Goal: Task Accomplishment & Management: Complete application form

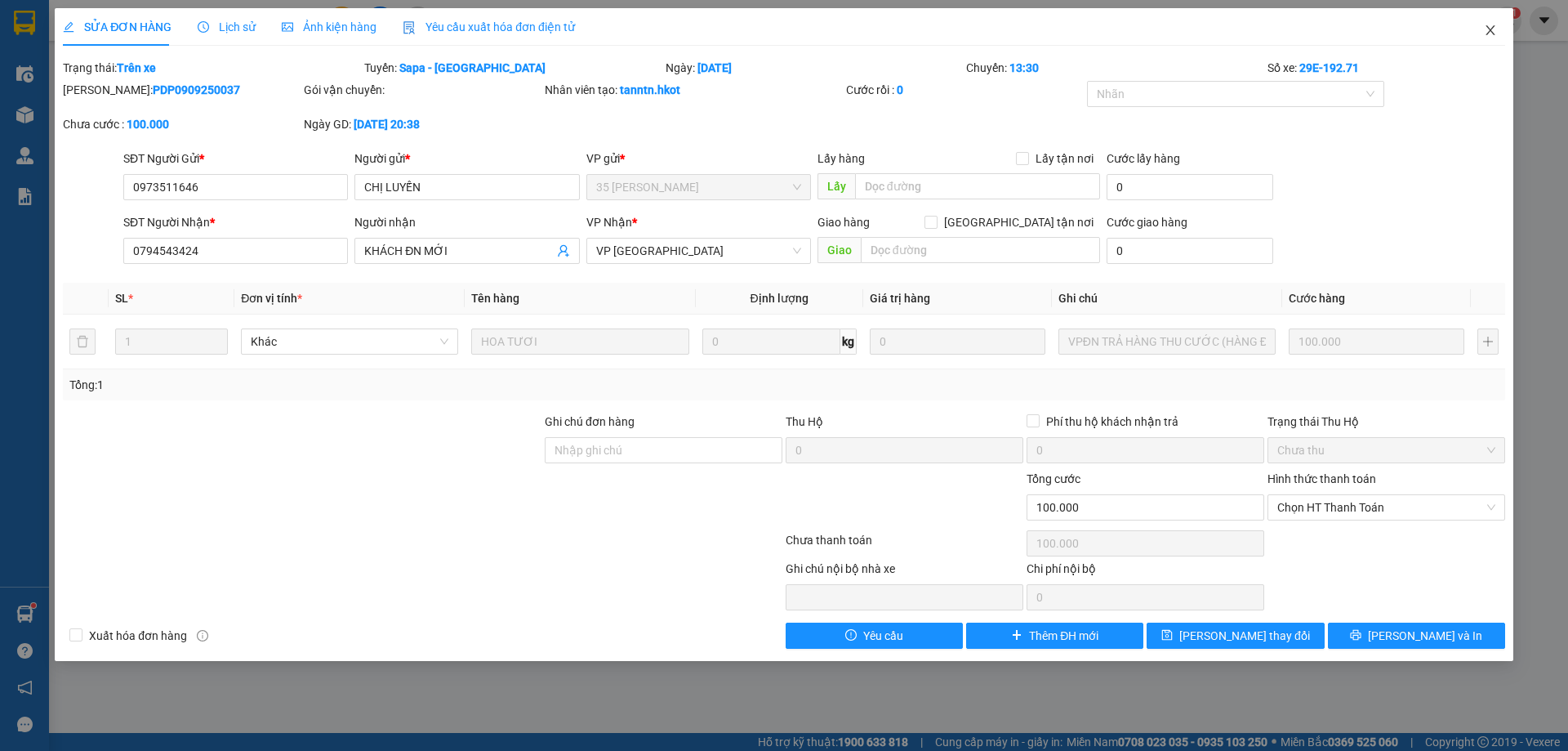
click at [1488, 25] on icon "close" at bounding box center [1490, 30] width 13 height 13
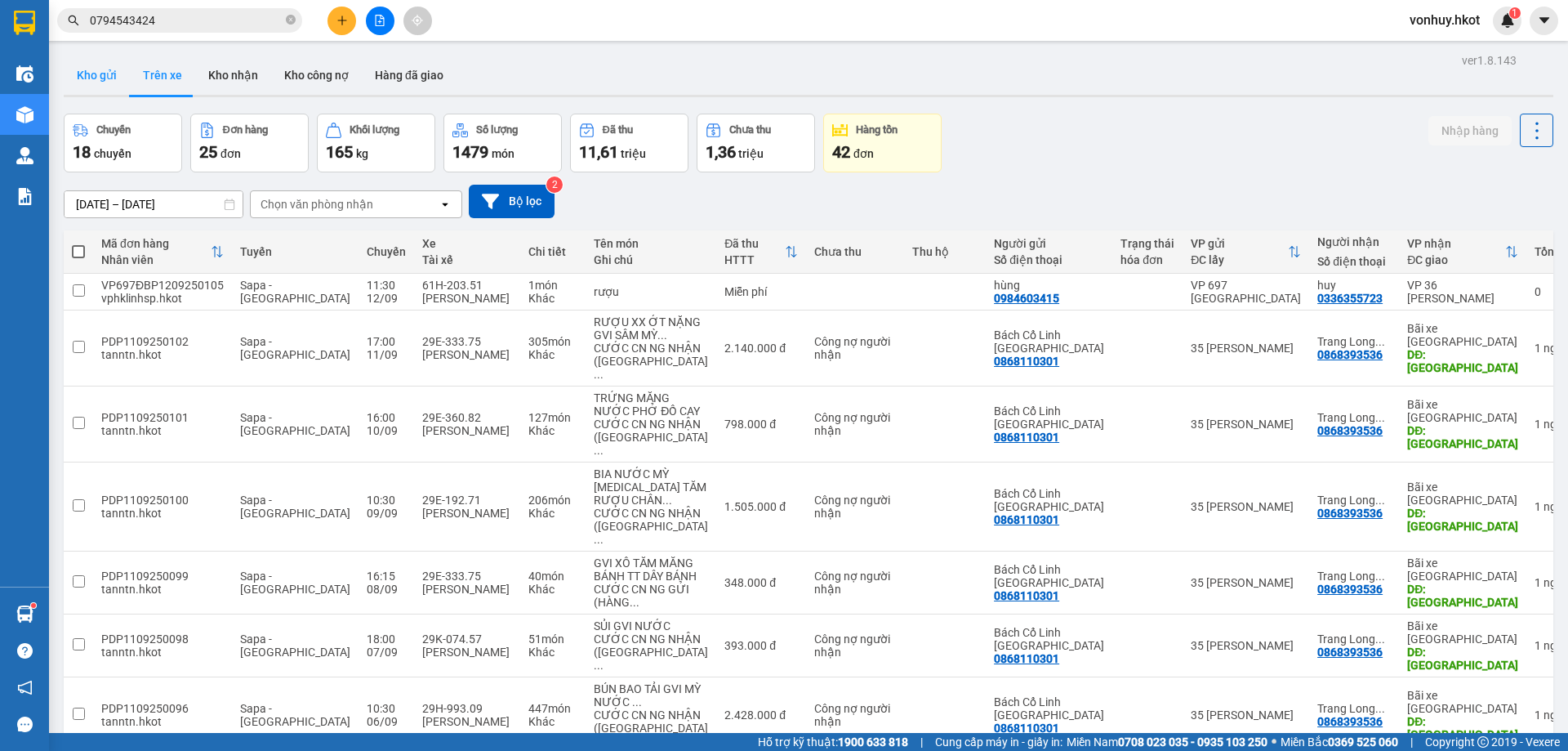
click at [97, 77] on button "Kho gửi" at bounding box center [97, 75] width 66 height 39
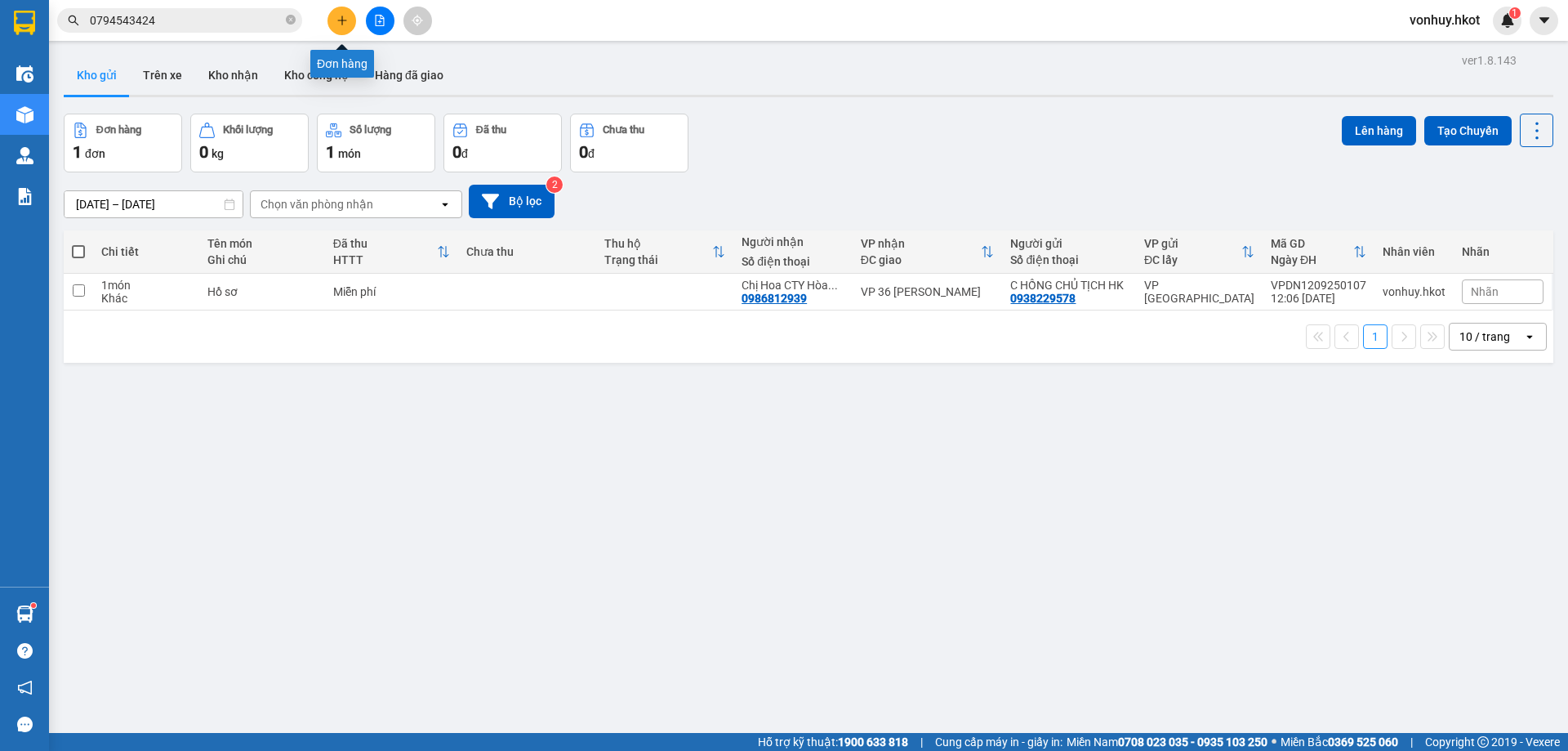
click at [342, 22] on icon "plus" at bounding box center [342, 19] width 1 height 9
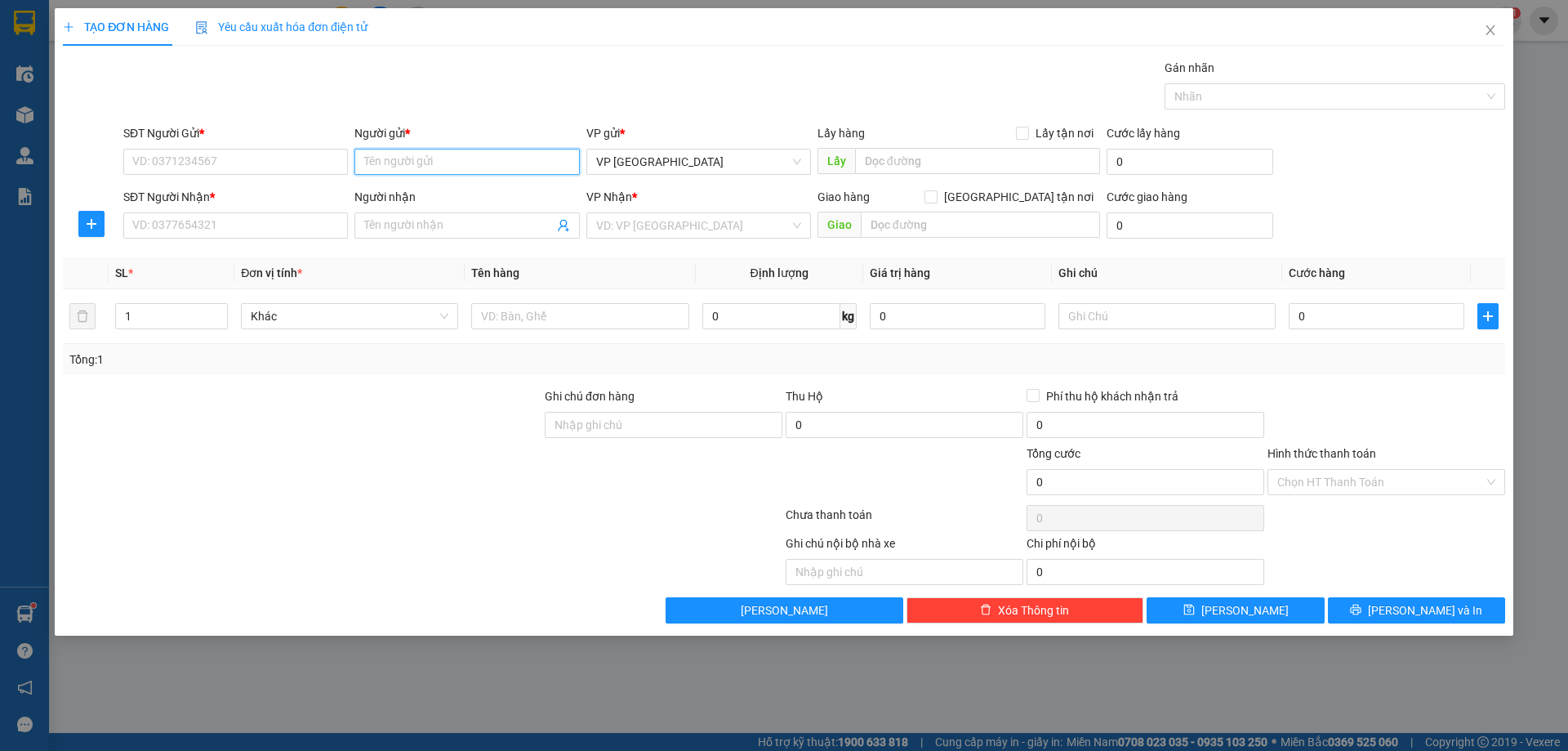
click at [434, 162] on input "Người gửi *" at bounding box center [466, 161] width 225 height 26
type input "Chị Thủy"
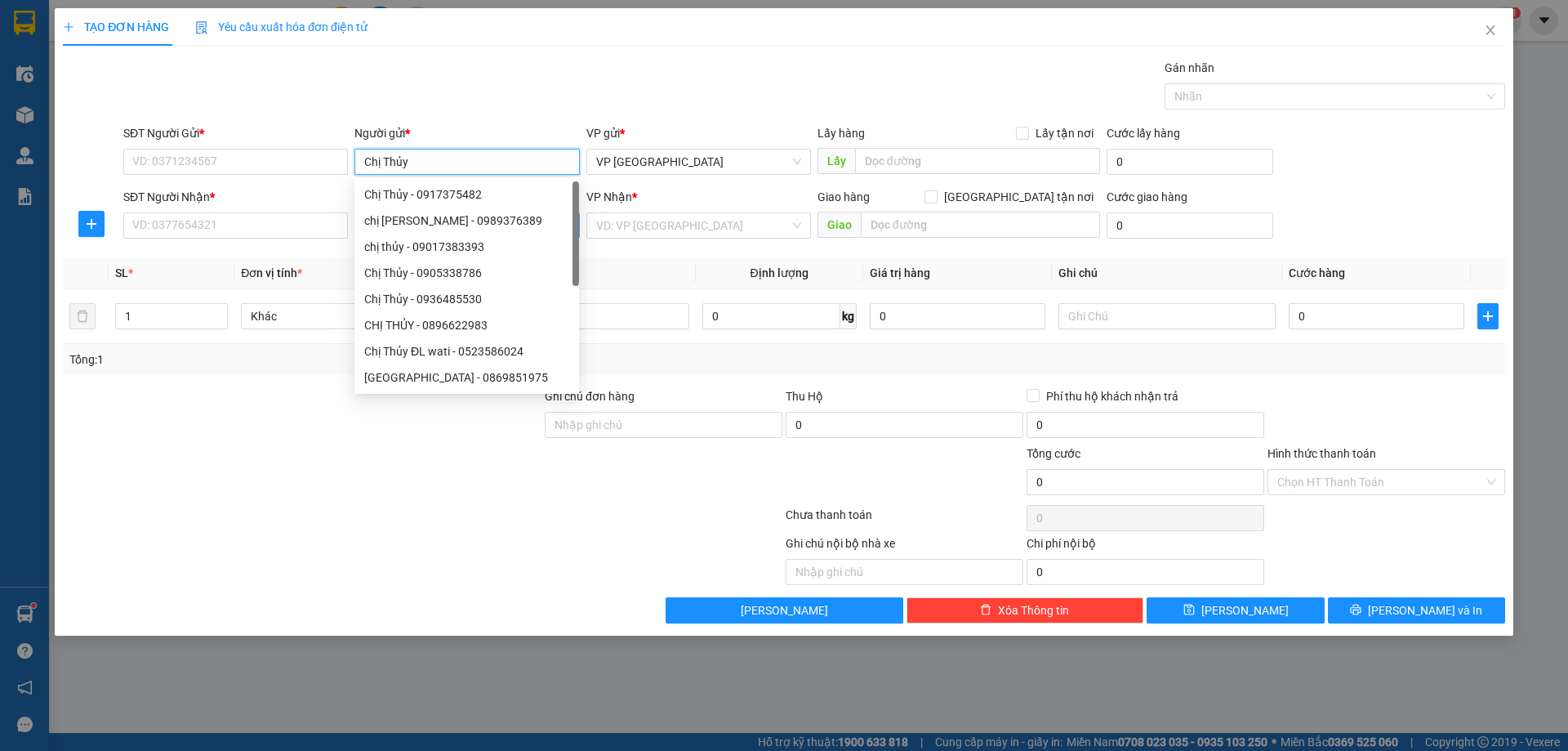
click at [438, 218] on div "chị [PERSON_NAME] - 0989376389" at bounding box center [467, 220] width 205 height 18
type input "0989376389"
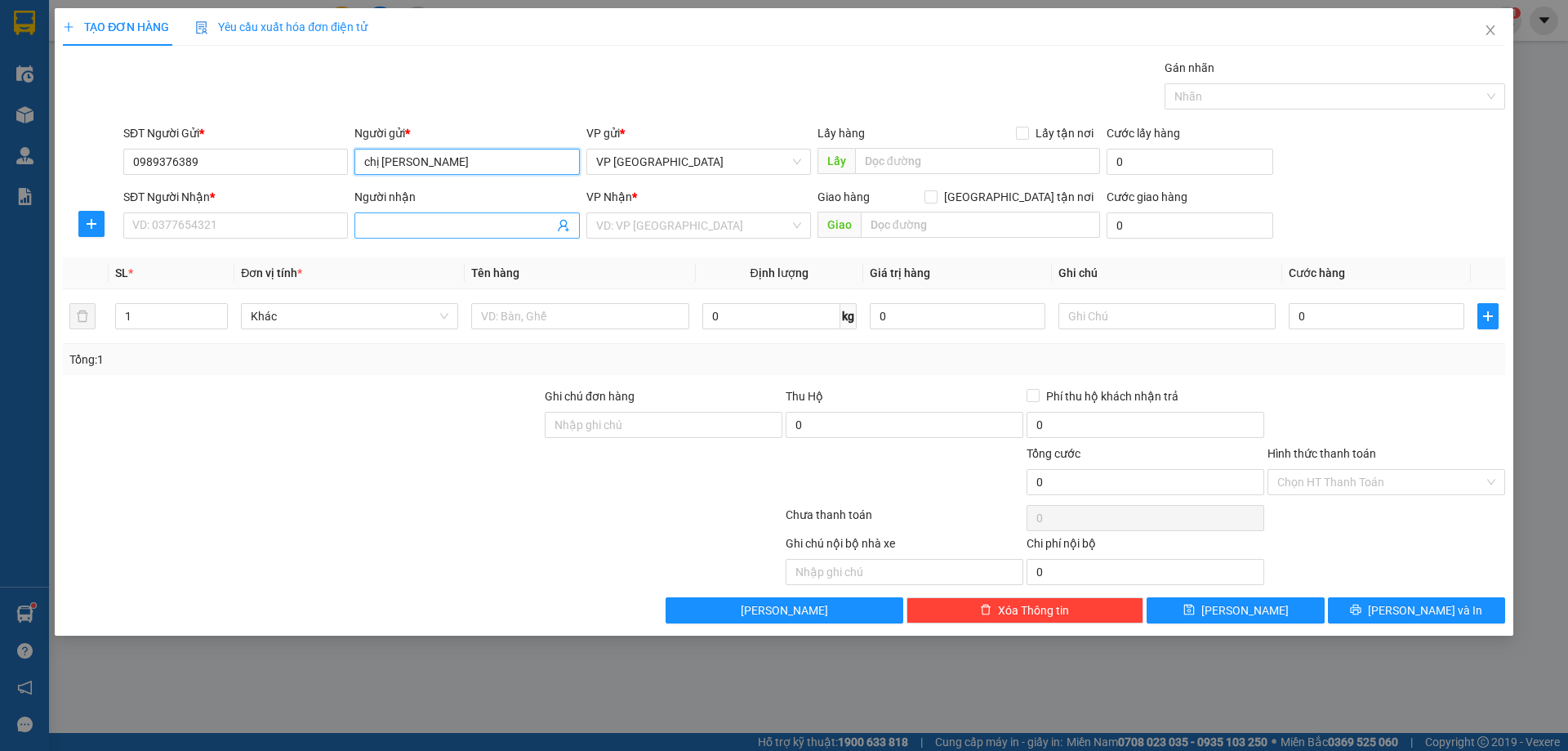
type input "chị [PERSON_NAME]"
click at [412, 222] on input "Người nhận" at bounding box center [459, 225] width 189 height 18
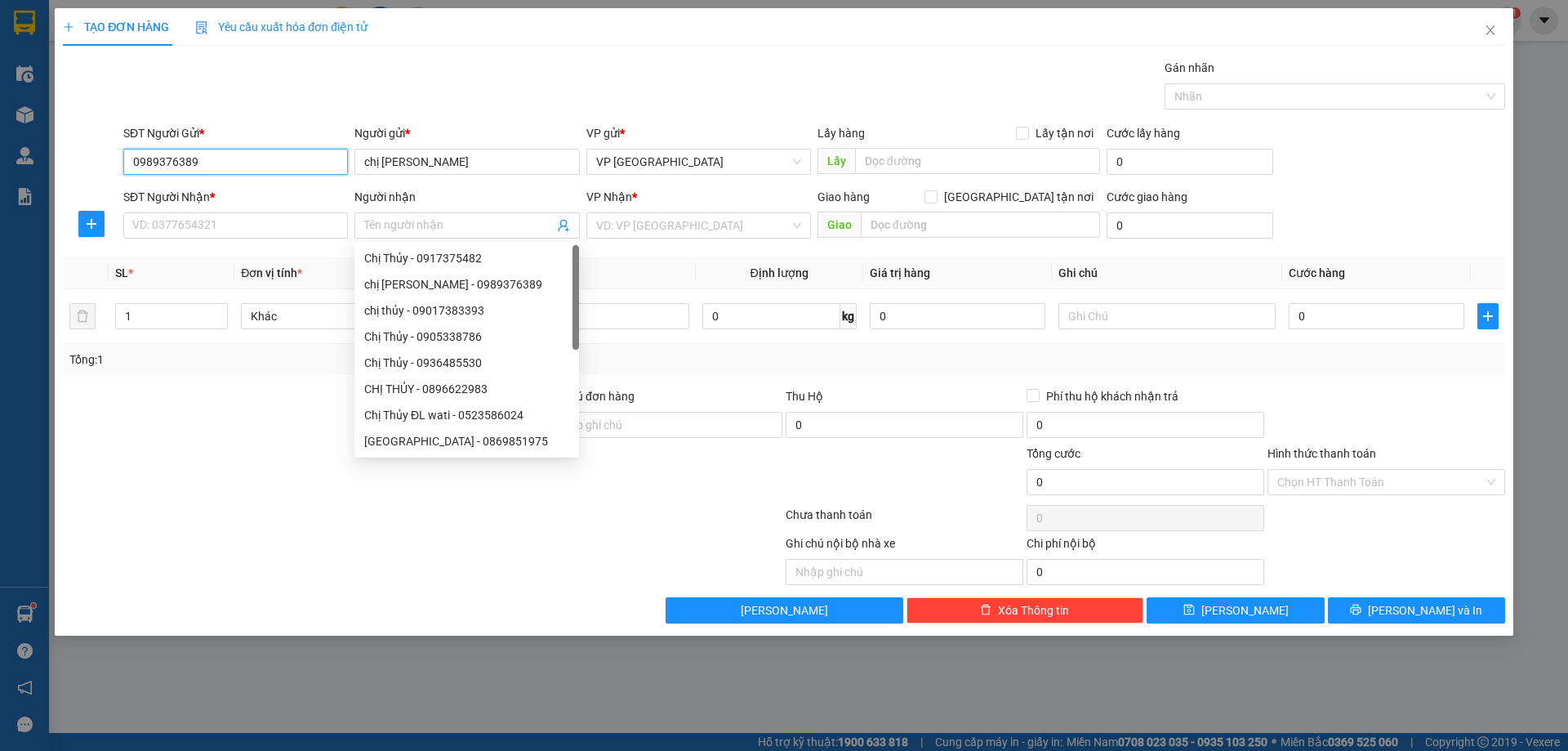
click at [279, 169] on input "0989376389" at bounding box center [236, 161] width 225 height 26
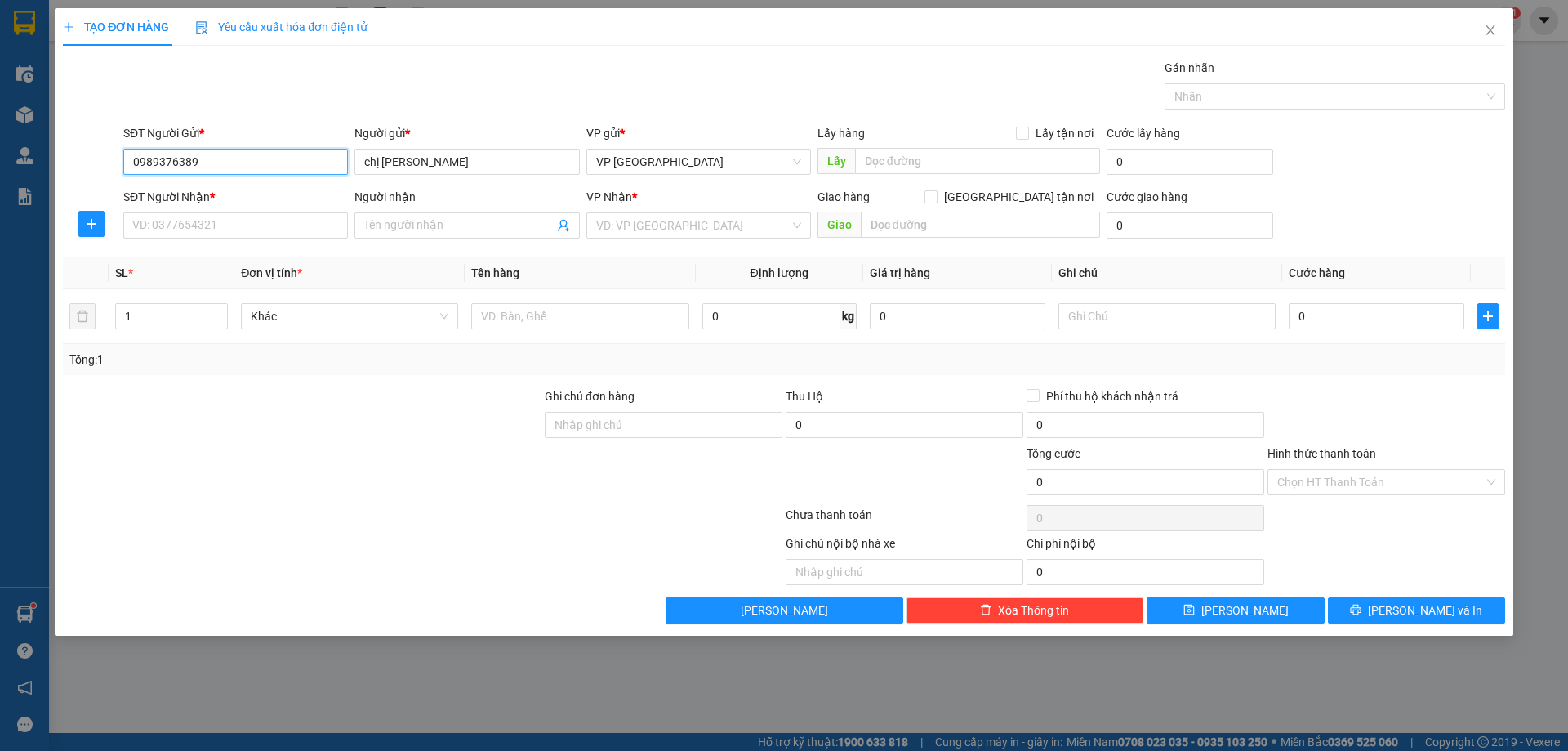
click at [242, 169] on input "0989376389" at bounding box center [236, 161] width 225 height 26
drag, startPoint x: 242, startPoint y: 169, endPoint x: 139, endPoint y: 169, distance: 103.0
click at [139, 169] on input "0989376389" at bounding box center [236, 161] width 225 height 26
paste input "0916944111"
type input "0916944111"
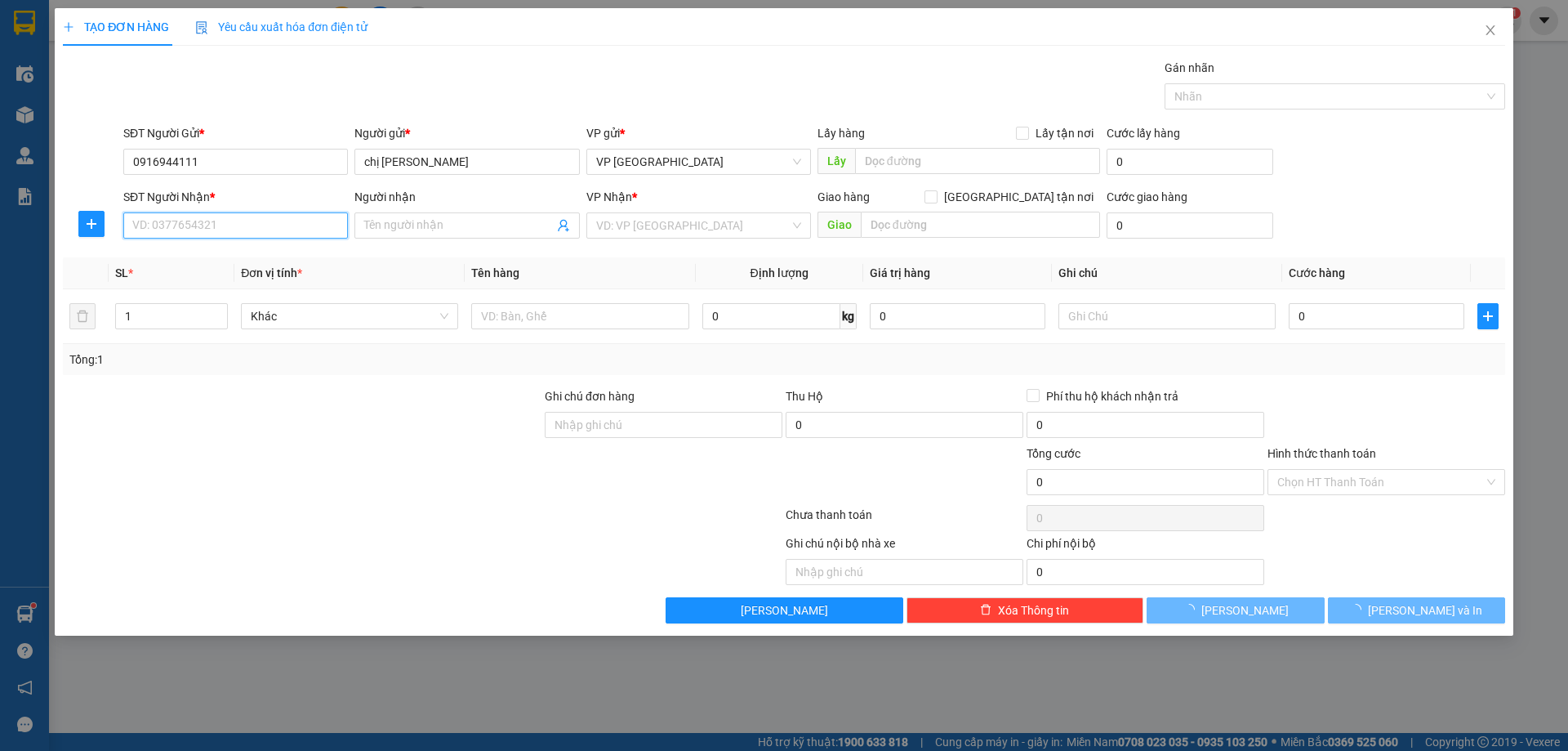
click at [207, 225] on input "SĐT Người Nhận *" at bounding box center [236, 225] width 225 height 26
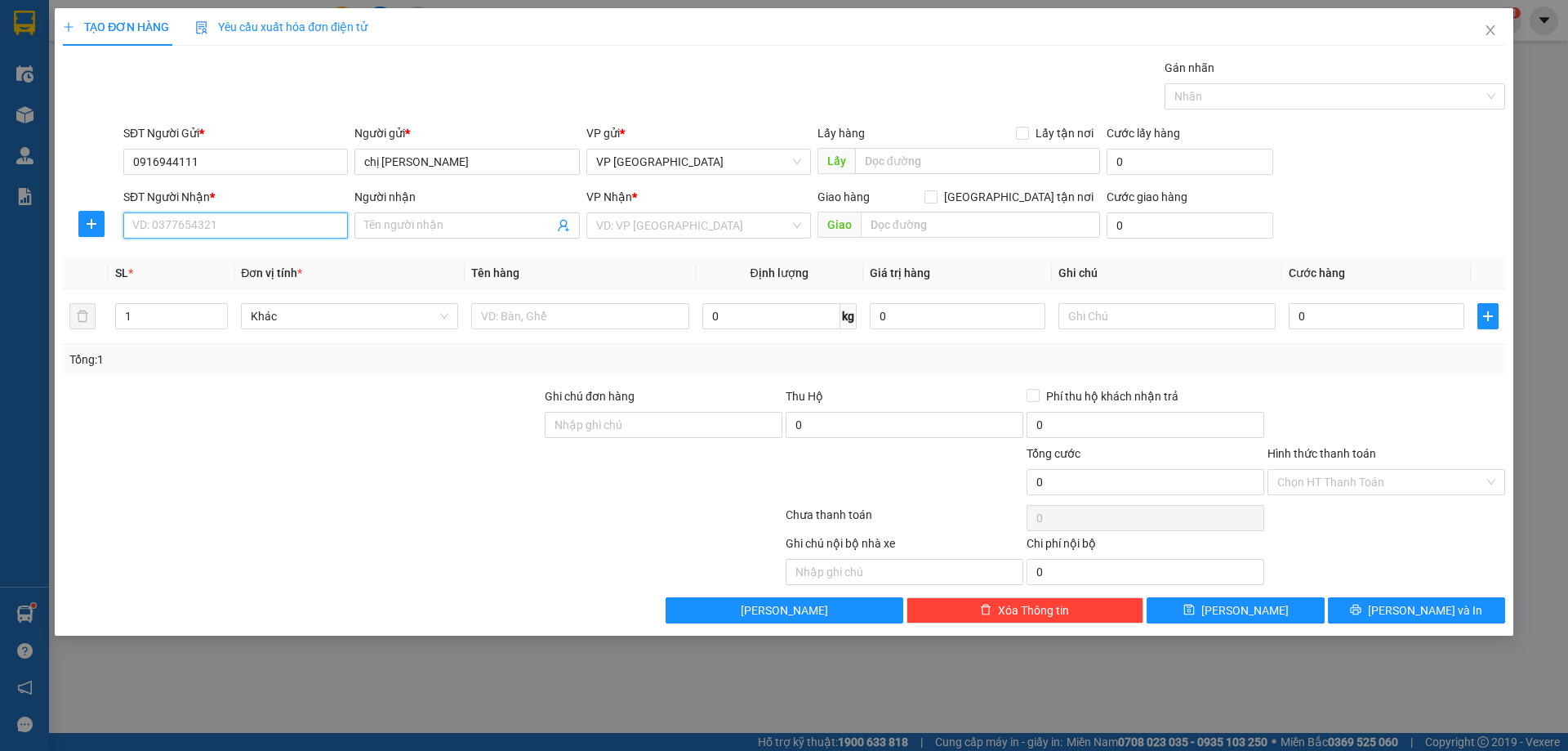
paste input "0916944111"
type input "0916944111"
click at [439, 225] on input "Người nhận" at bounding box center [459, 225] width 189 height 18
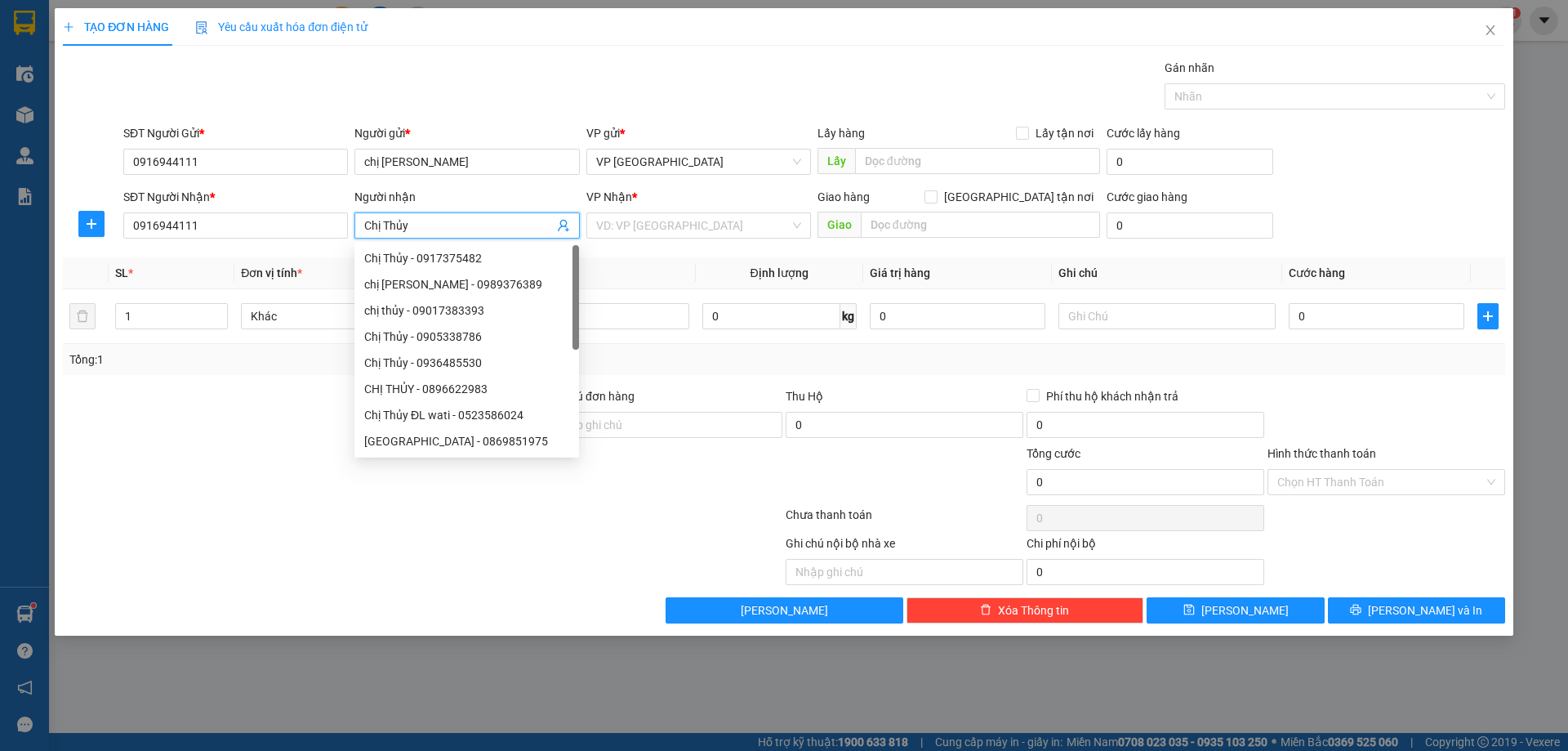
type input "Chị Thủy"
click at [453, 78] on div "Gán nhãn Nhãn" at bounding box center [815, 86] width 1388 height 57
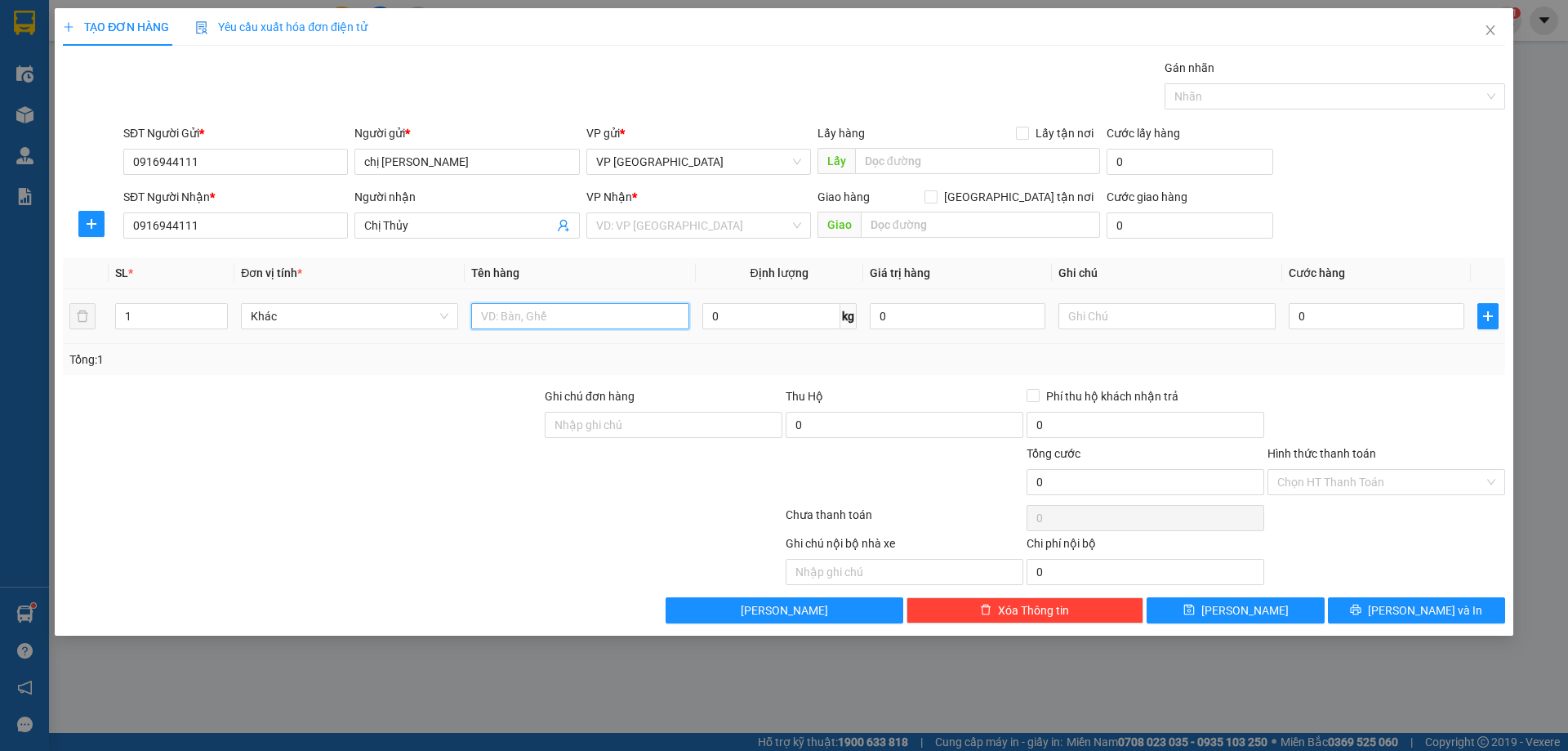
click at [531, 319] on input "text" at bounding box center [580, 316] width 217 height 26
type input "Xe máy"
click at [1322, 312] on input "0" at bounding box center [1376, 316] width 175 height 26
type input "5"
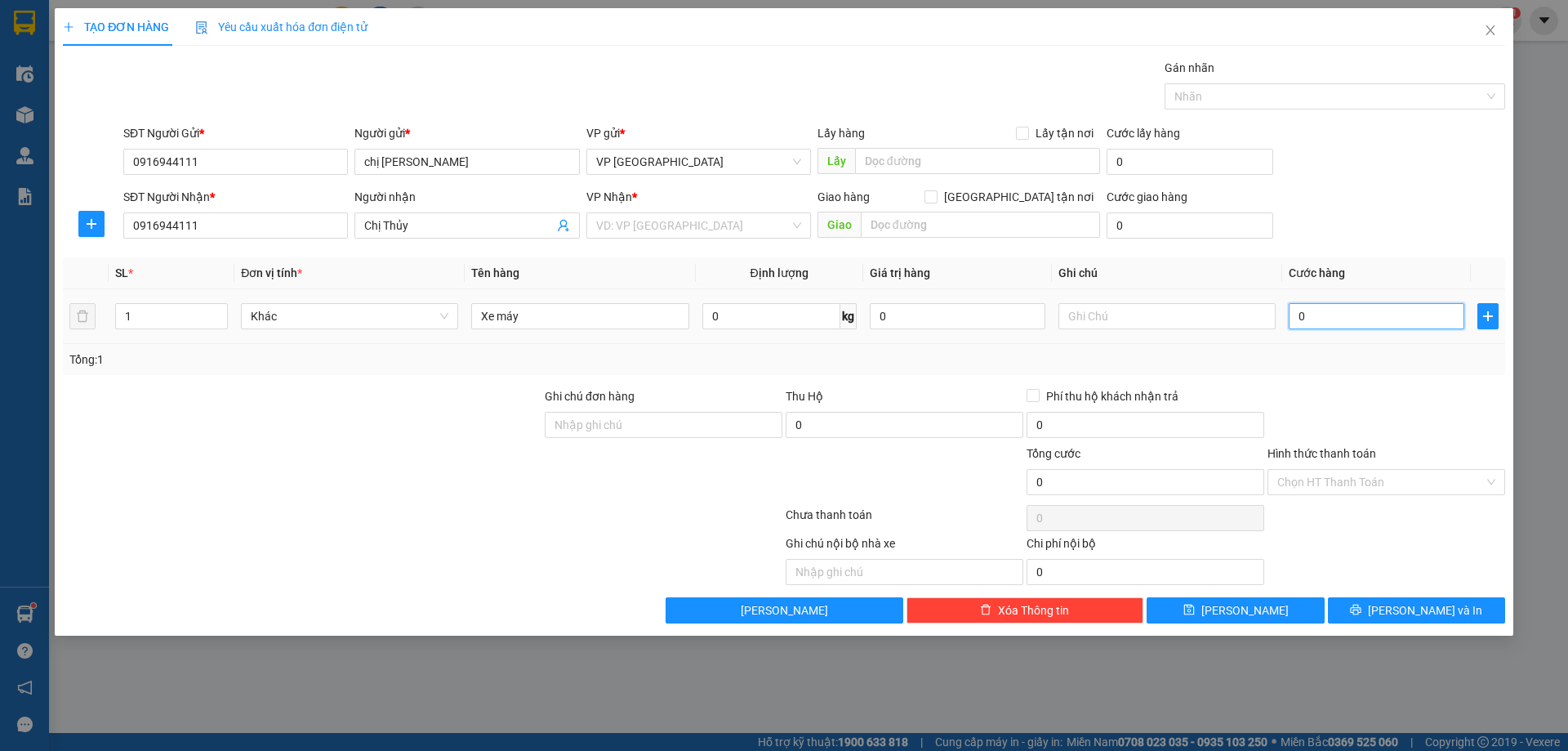
type input "5"
type input "50"
type input "500"
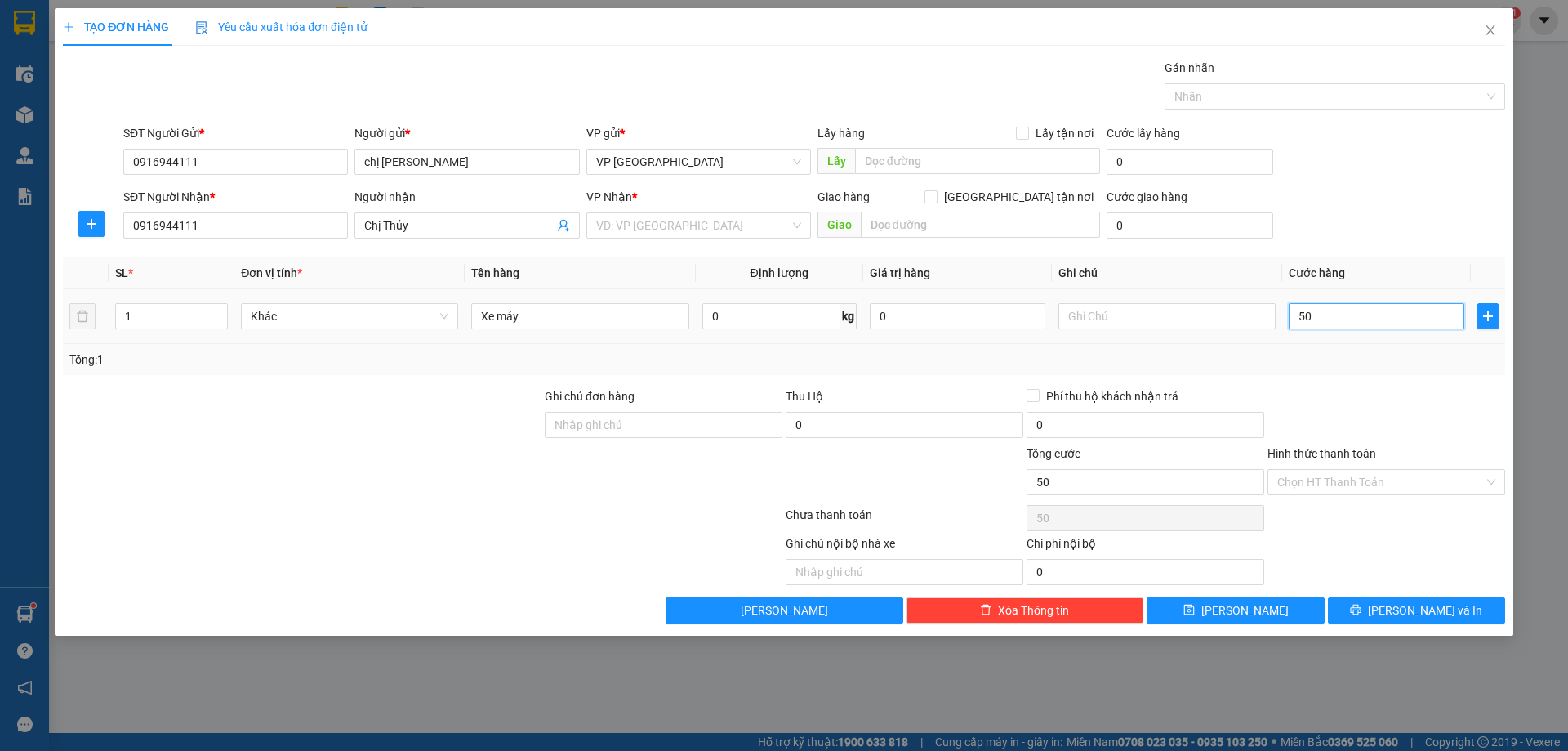
type input "500"
type input "5.000"
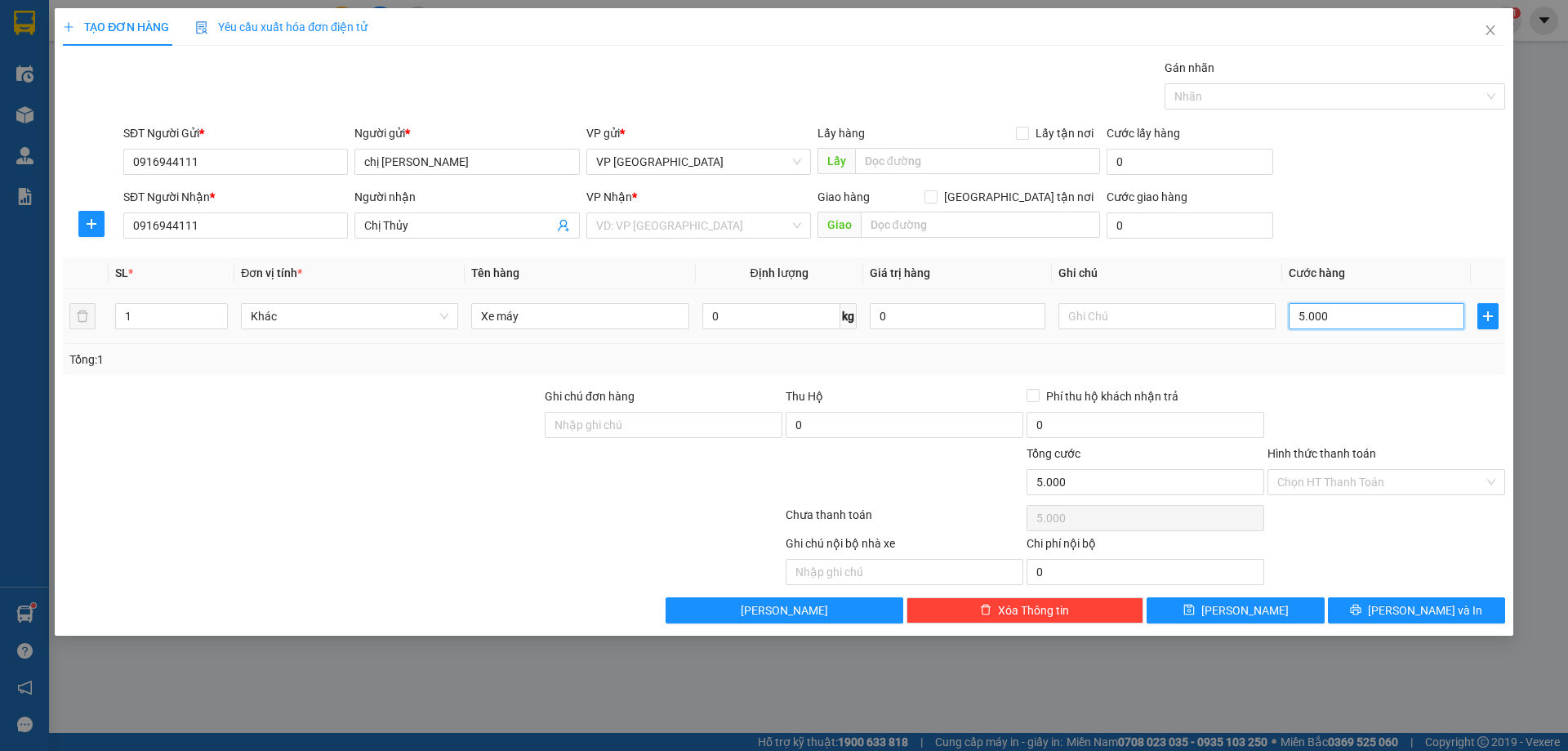
type input "50.000"
type input "500.000"
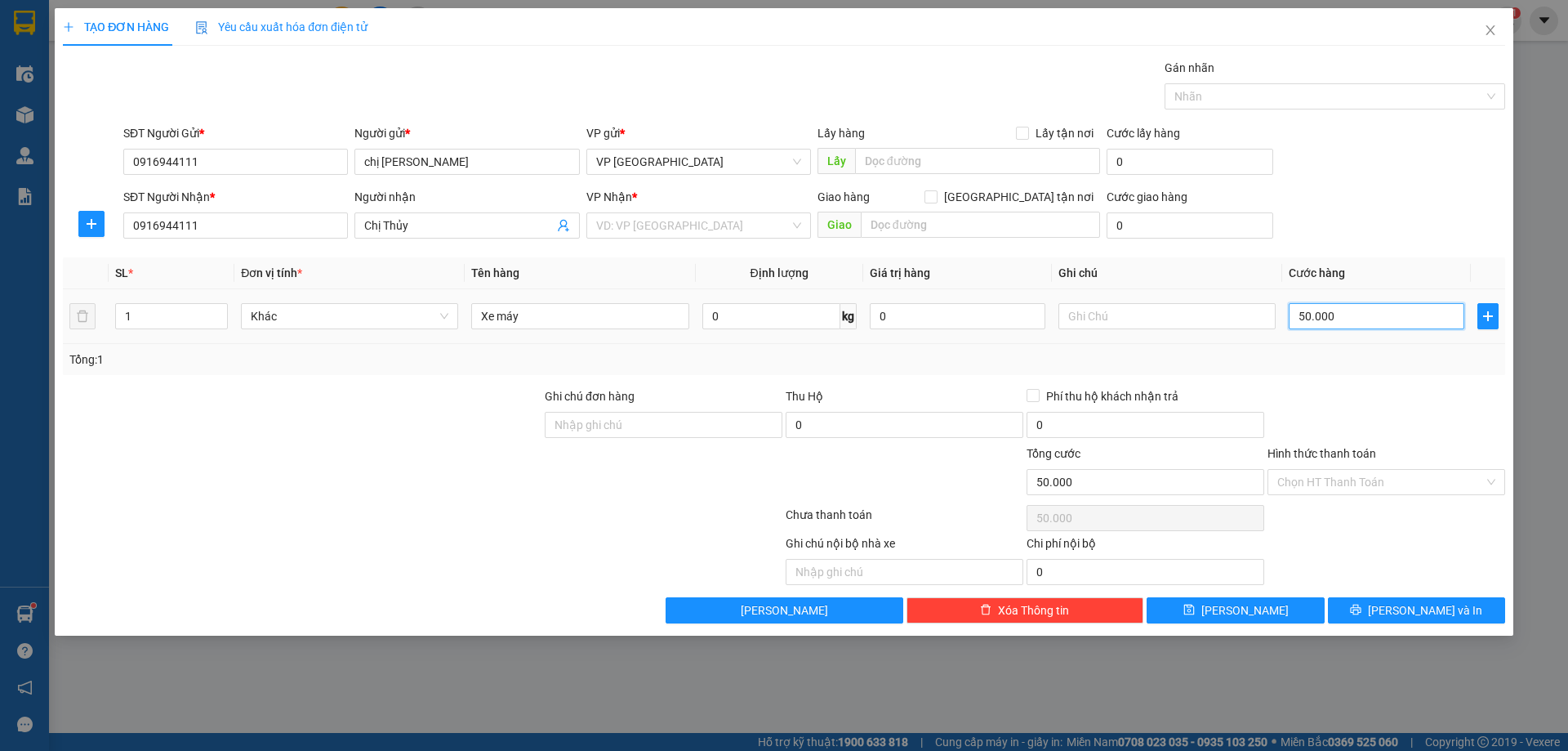
type input "500.000"
click at [1372, 486] on input "Hình thức thanh toán" at bounding box center [1381, 481] width 207 height 25
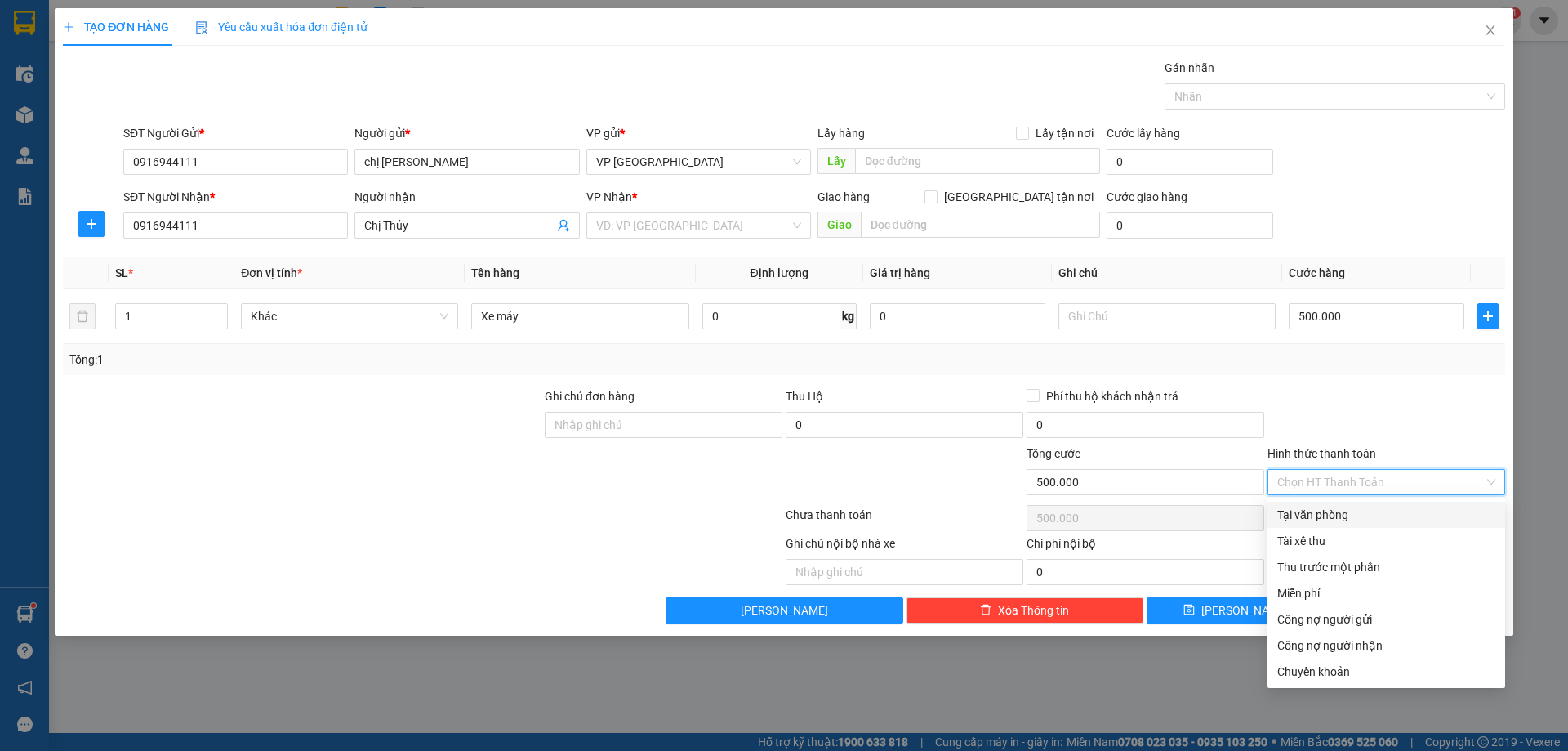
click at [1338, 519] on div "Tại văn phòng" at bounding box center [1386, 514] width 218 height 18
type input "0"
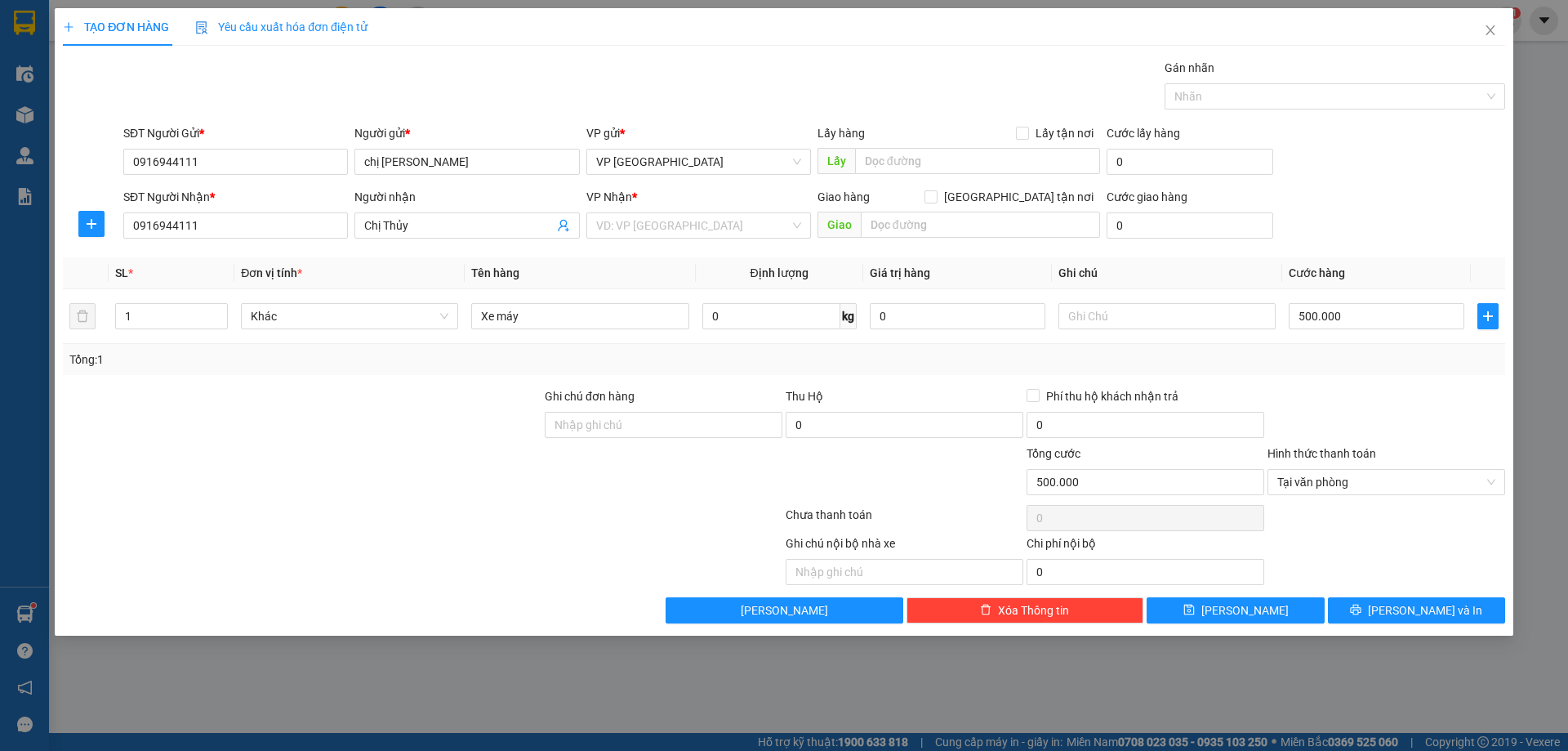
click at [1393, 393] on div at bounding box center [1387, 415] width 241 height 57
click at [659, 227] on input "search" at bounding box center [692, 225] width 193 height 25
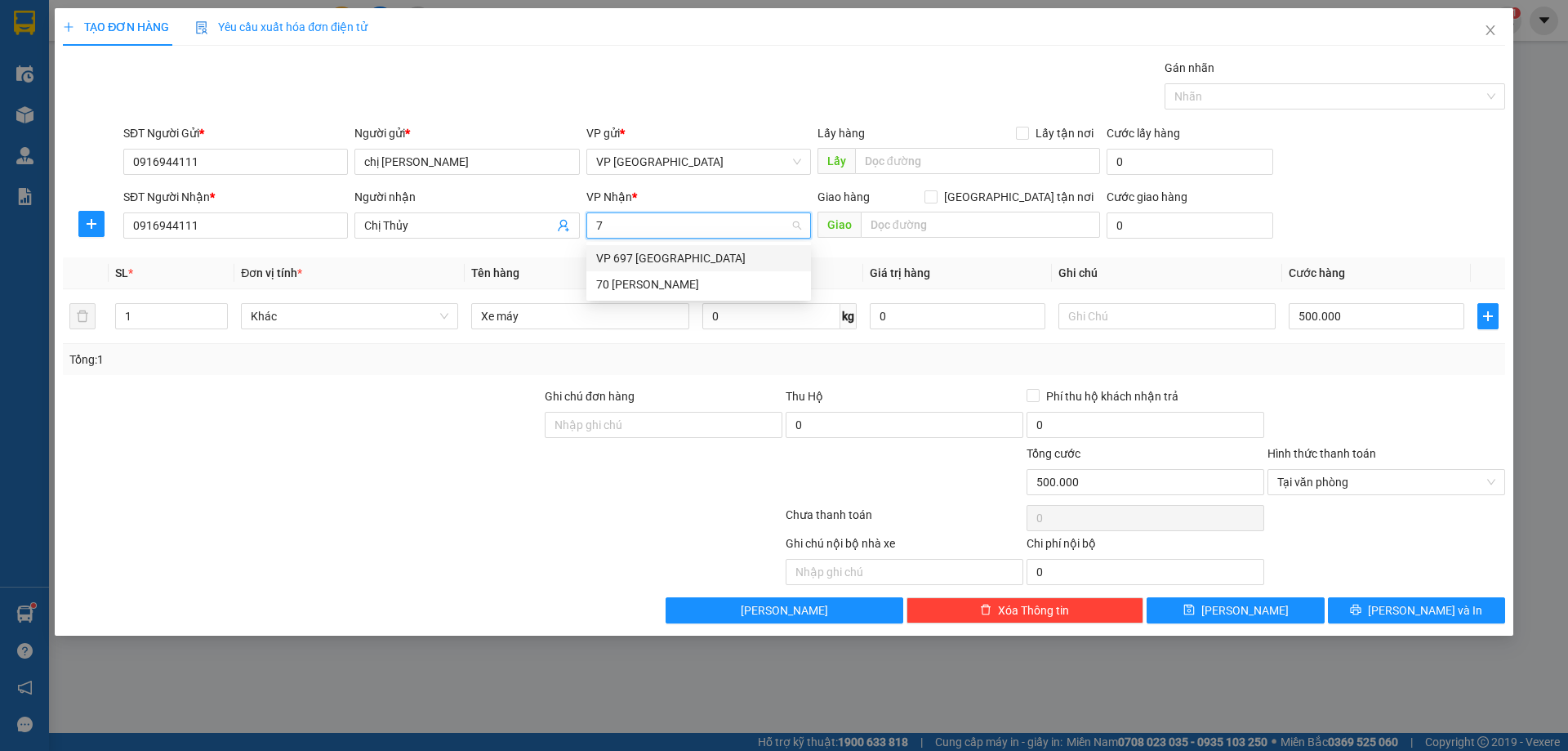
type input "70"
click at [656, 250] on div "70 [PERSON_NAME]" at bounding box center [698, 258] width 205 height 18
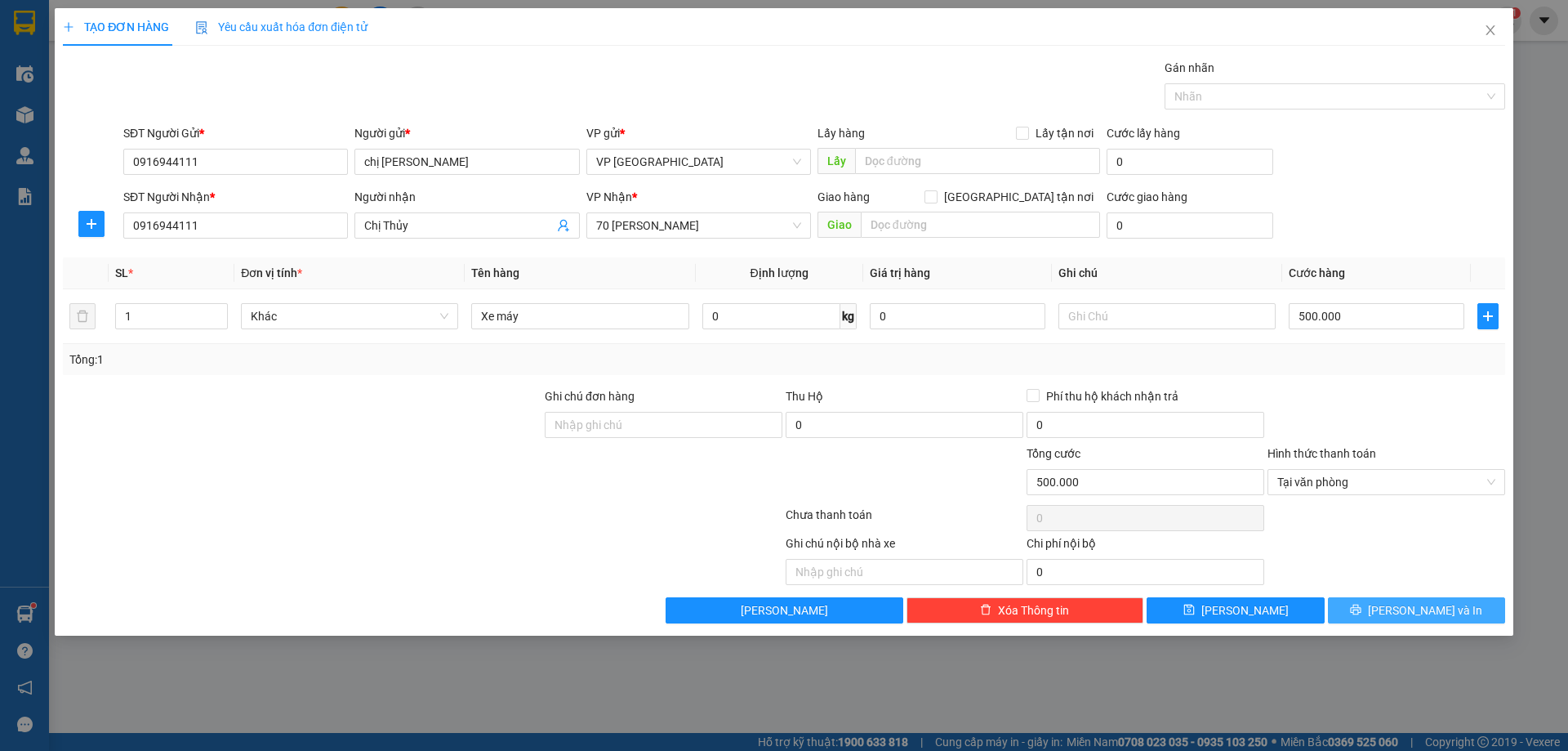
click at [1437, 604] on span "[PERSON_NAME] và In" at bounding box center [1425, 609] width 114 height 18
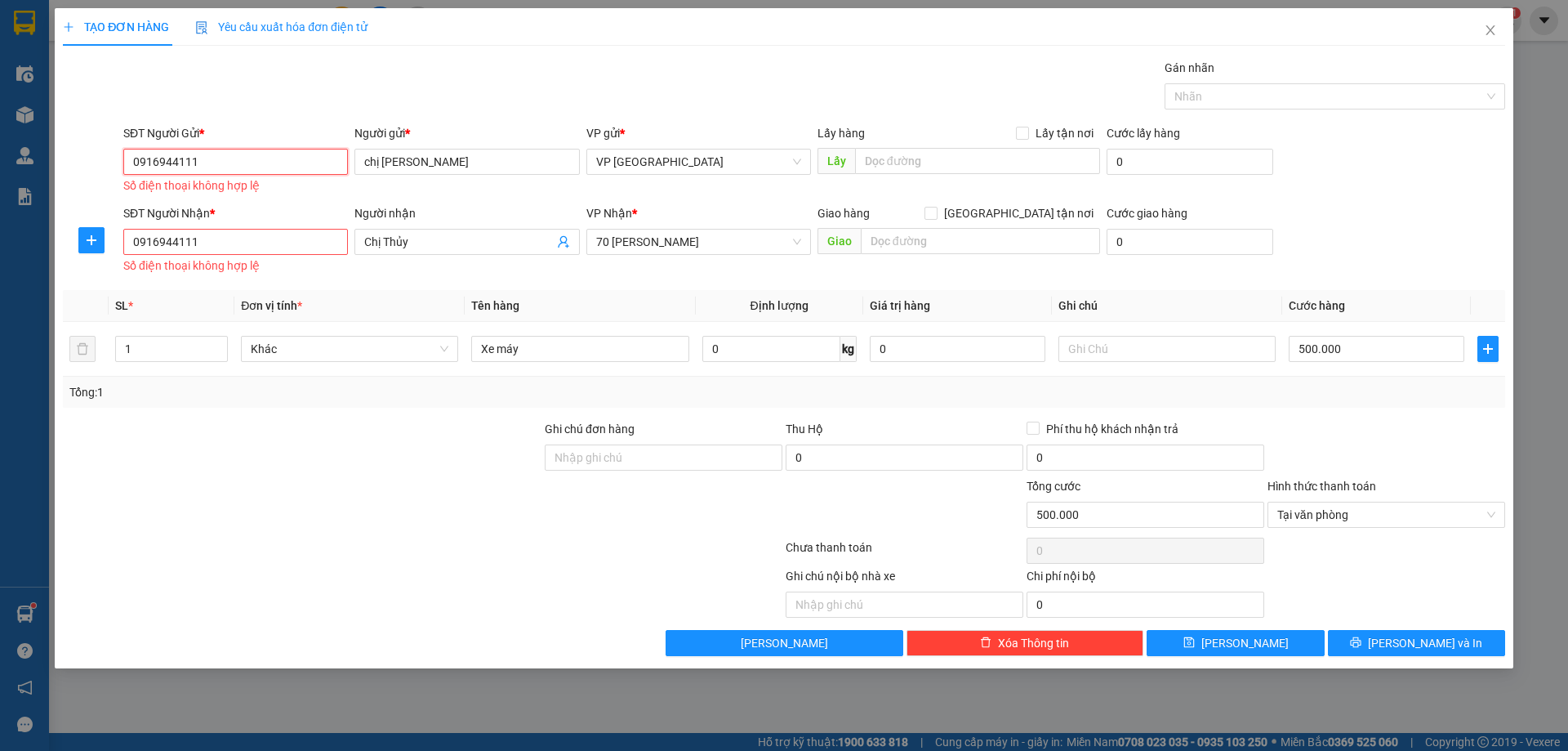
click at [137, 164] on input "0916944111" at bounding box center [236, 161] width 225 height 26
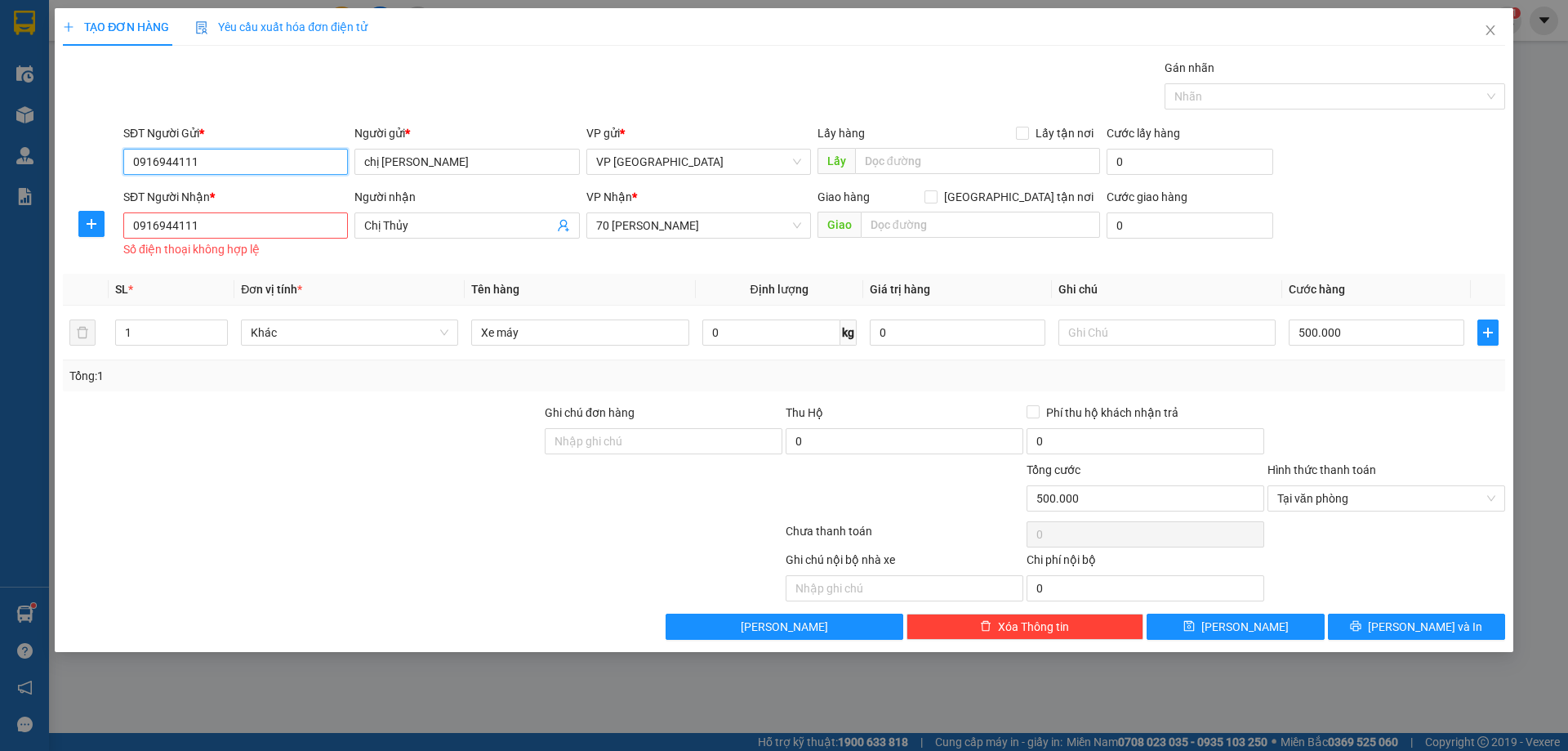
type input "0916944111"
click at [135, 229] on input "0916944111" at bounding box center [236, 225] width 225 height 26
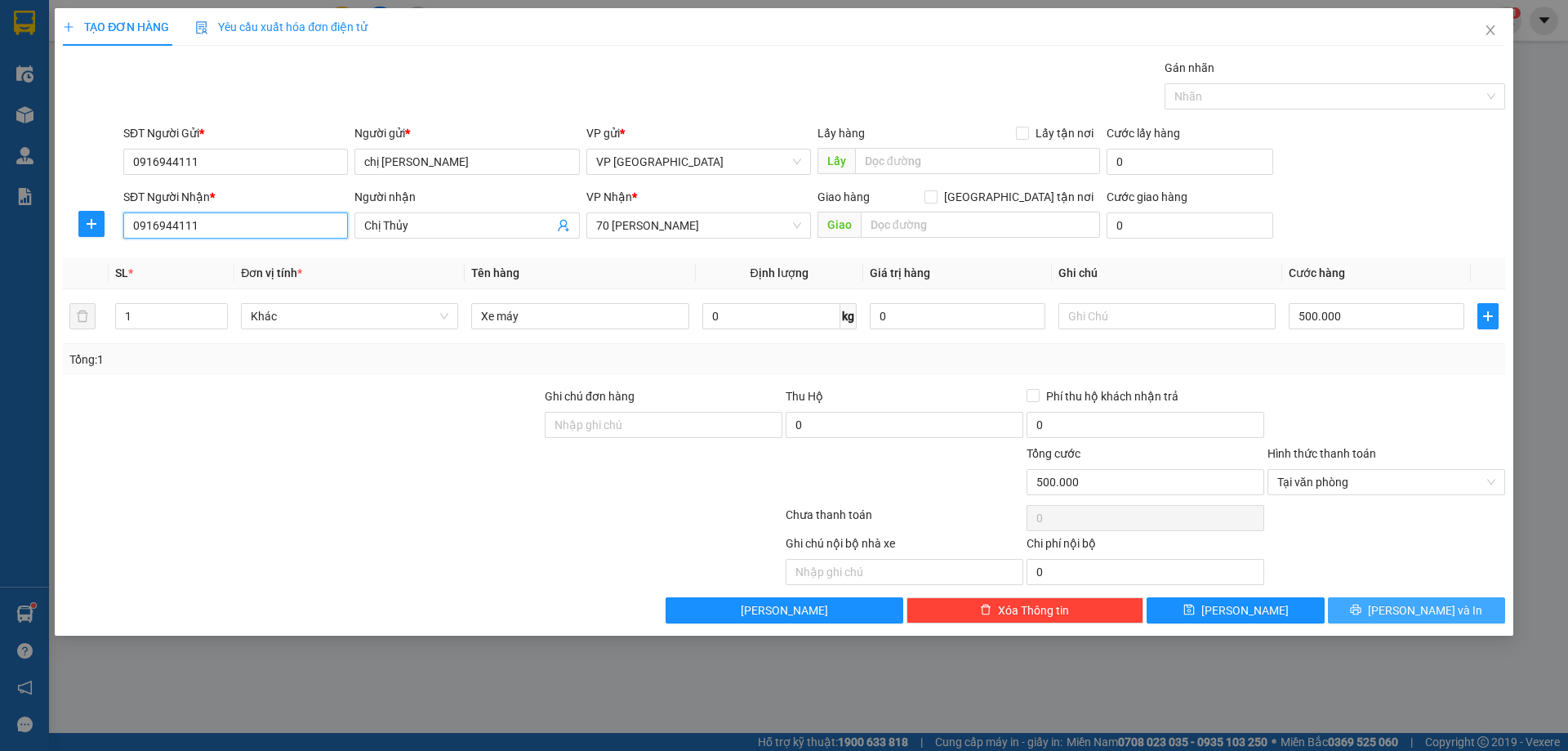
type input "0916944111"
click at [1415, 604] on span "[PERSON_NAME] và In" at bounding box center [1425, 609] width 114 height 18
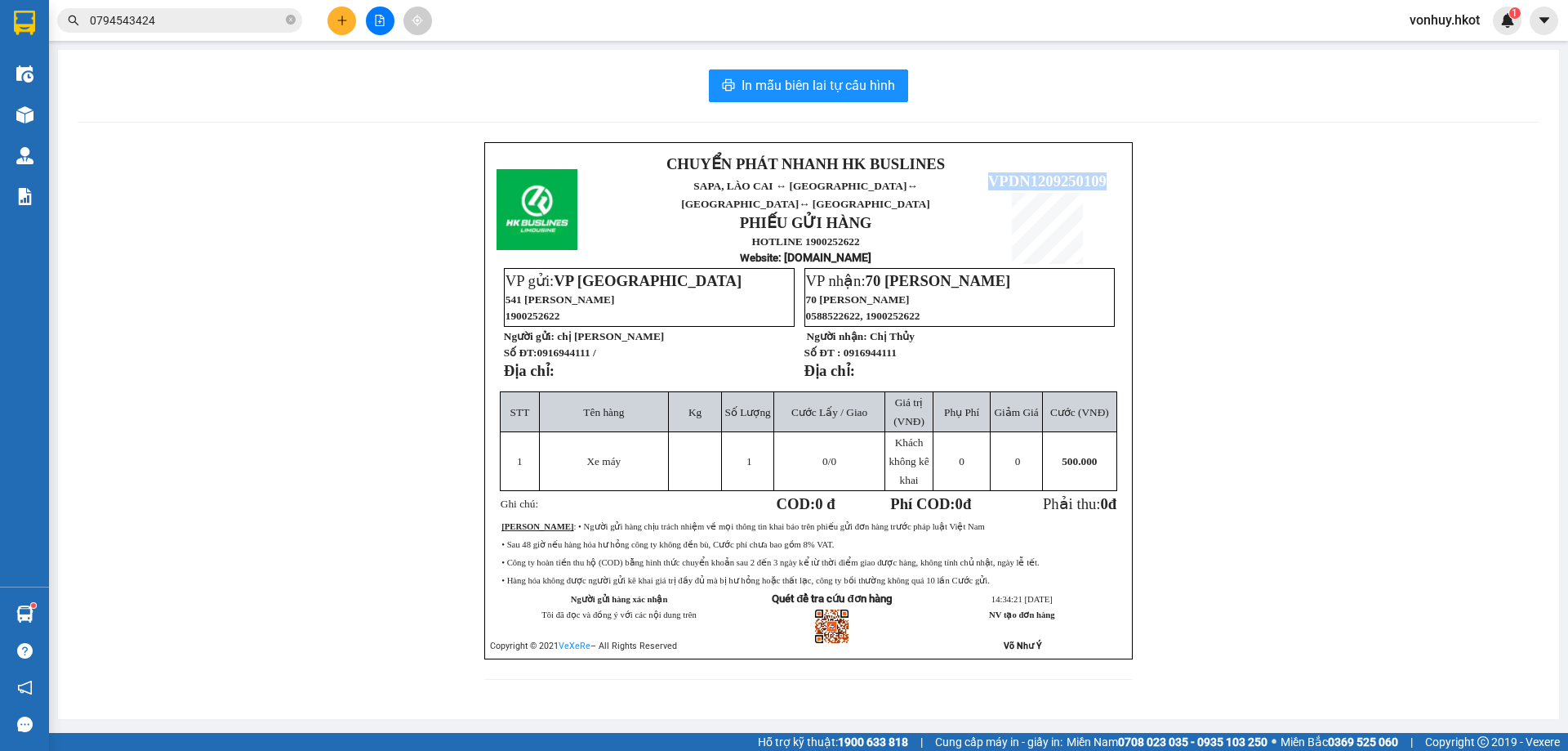
drag, startPoint x: 990, startPoint y: 169, endPoint x: 1109, endPoint y: 169, distance: 119.0
click at [1109, 172] on p "VPDN1209250109" at bounding box center [1048, 181] width 146 height 18
copy span "VPDN1209250109"
